Goal: Task Accomplishment & Management: Use online tool/utility

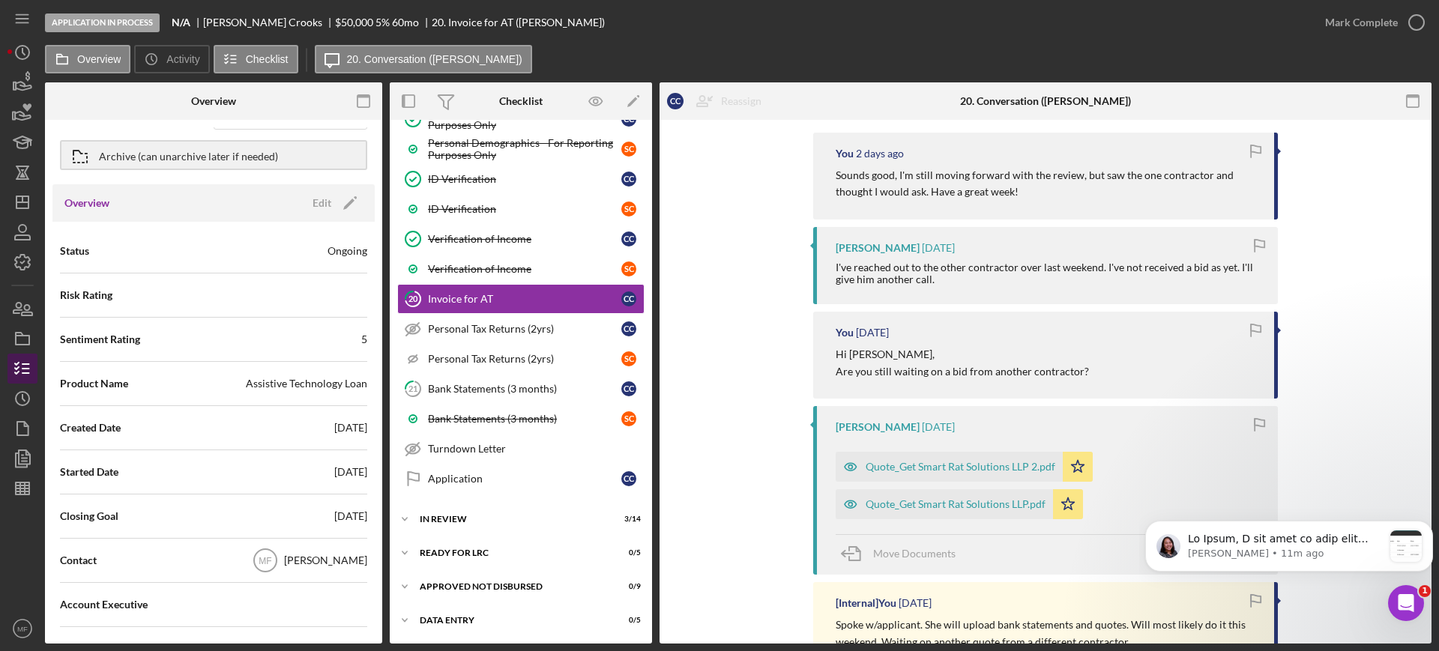
scroll to position [94, 0]
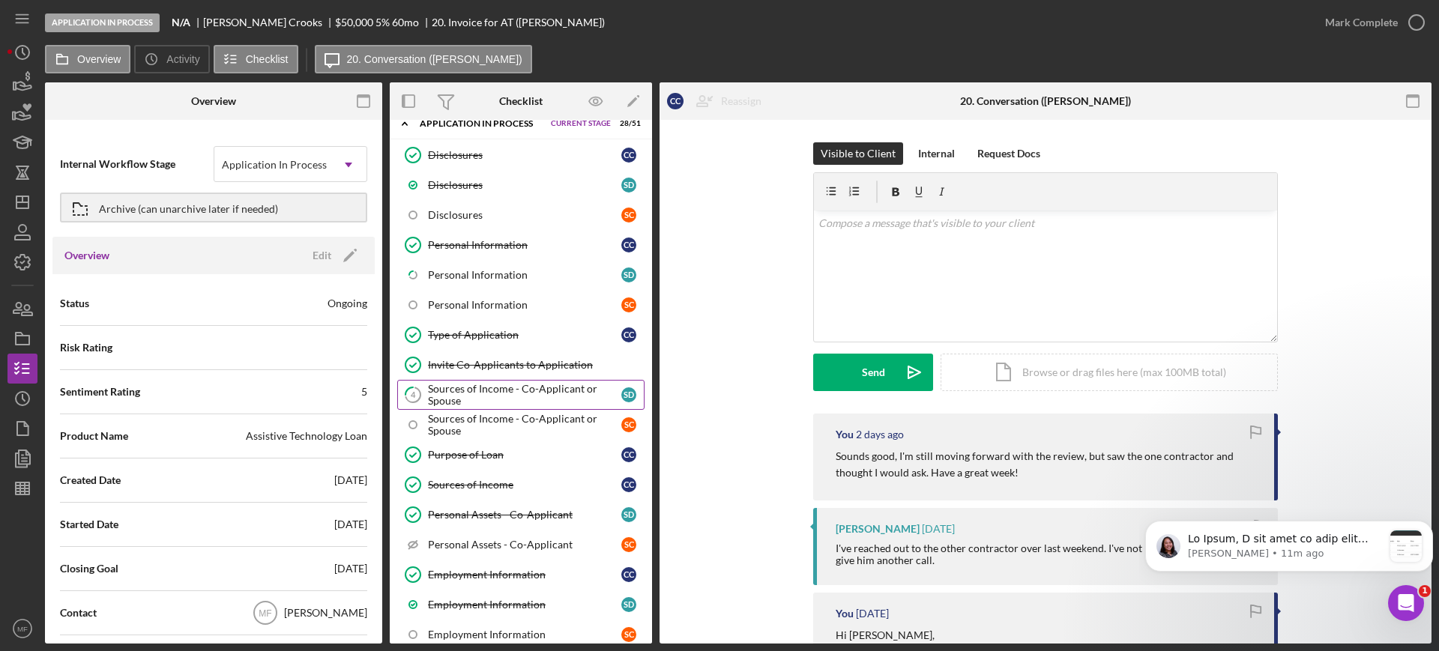
scroll to position [94, 0]
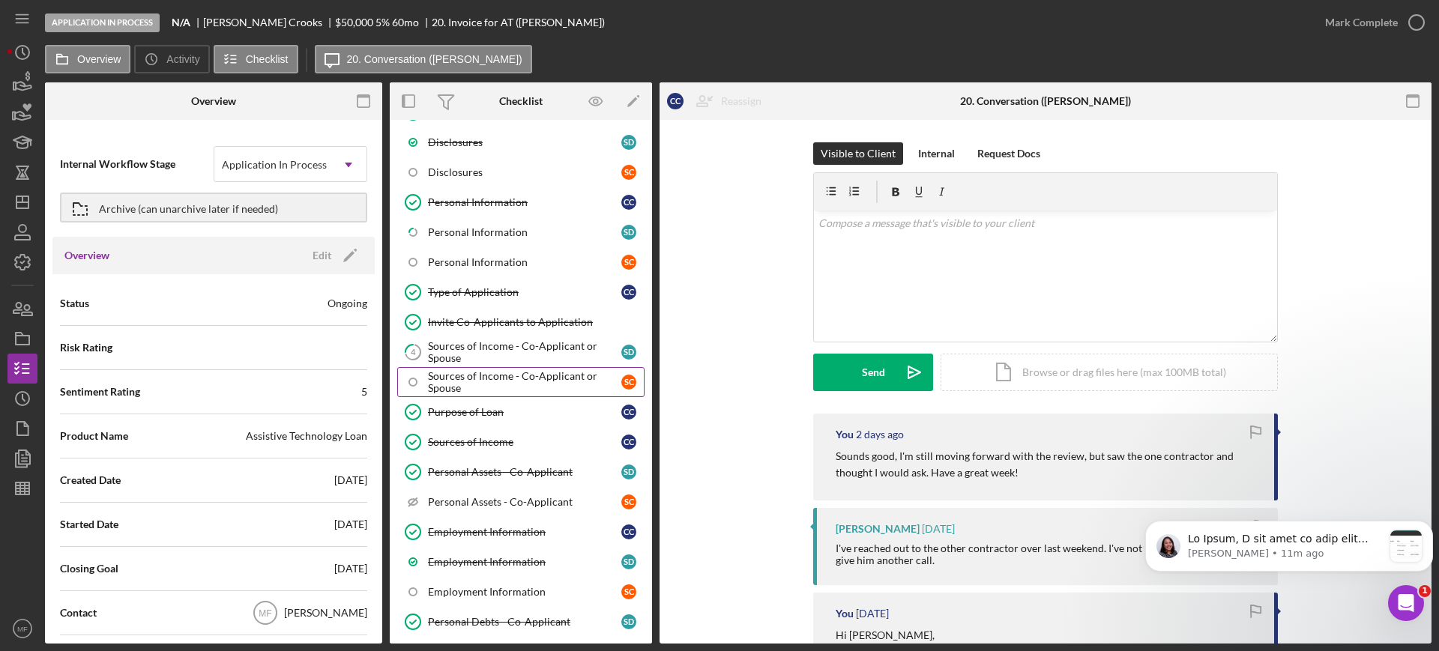
click at [515, 382] on div "Sources of Income - Co-Applicant or Spouse" at bounding box center [524, 382] width 193 height 24
